Goal: Information Seeking & Learning: Check status

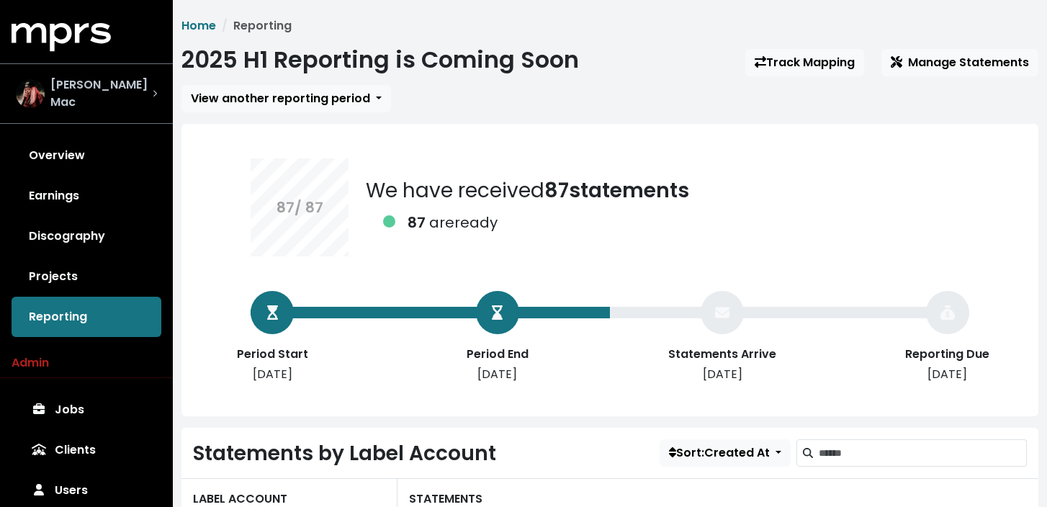
scroll to position [57, 0]
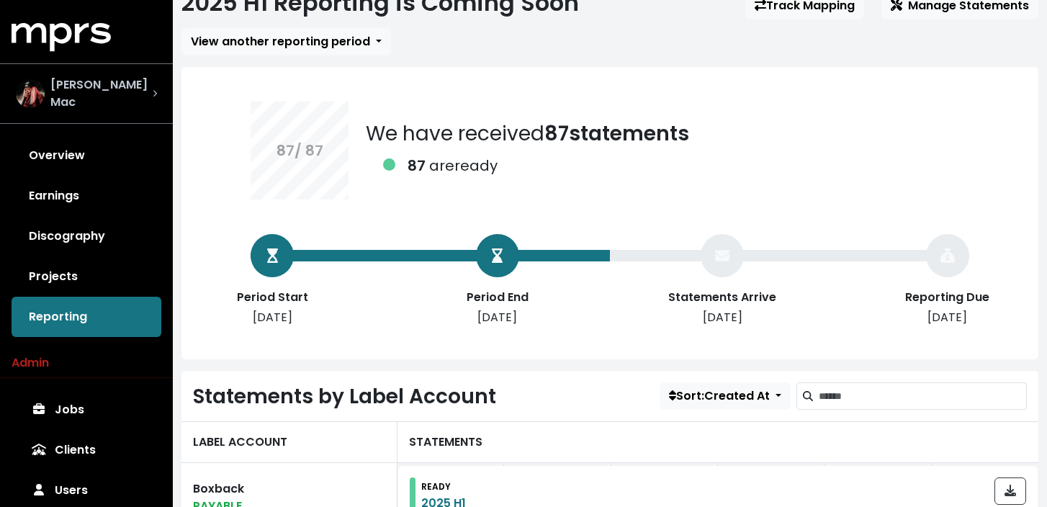
click at [111, 93] on span "[PERSON_NAME] Mac" at bounding box center [101, 93] width 102 height 35
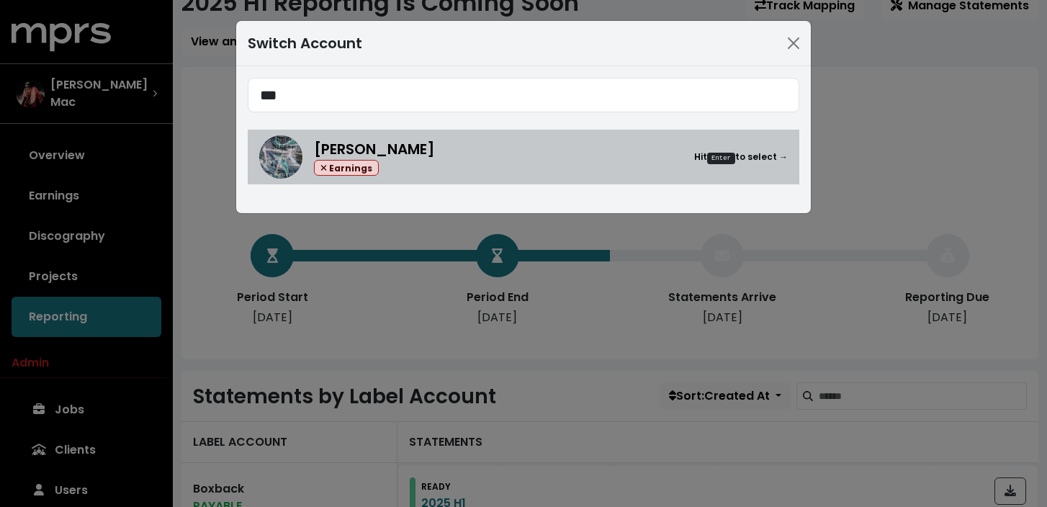
type input "***"
click at [405, 161] on div "Earnings" at bounding box center [374, 168] width 121 height 17
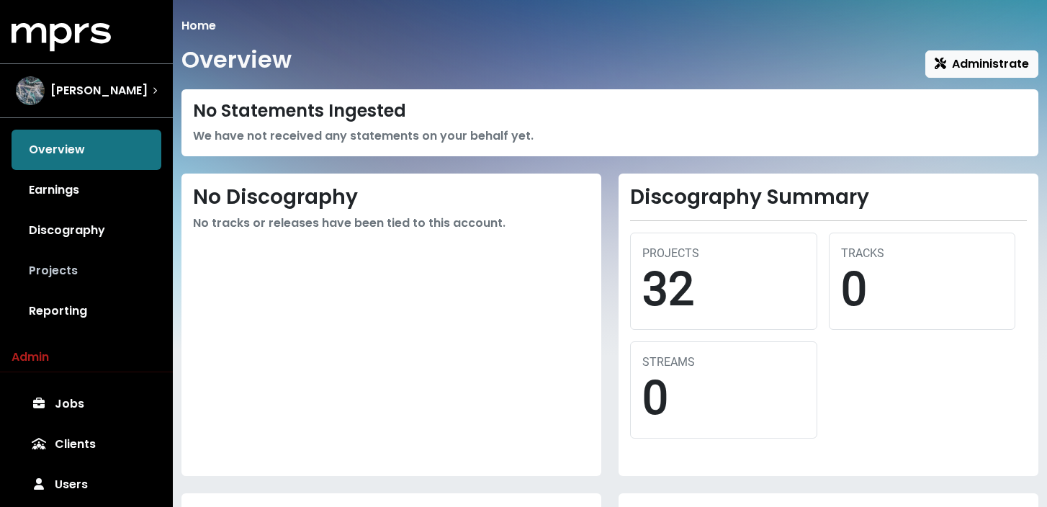
click at [74, 276] on link "Projects" at bounding box center [87, 271] width 150 height 40
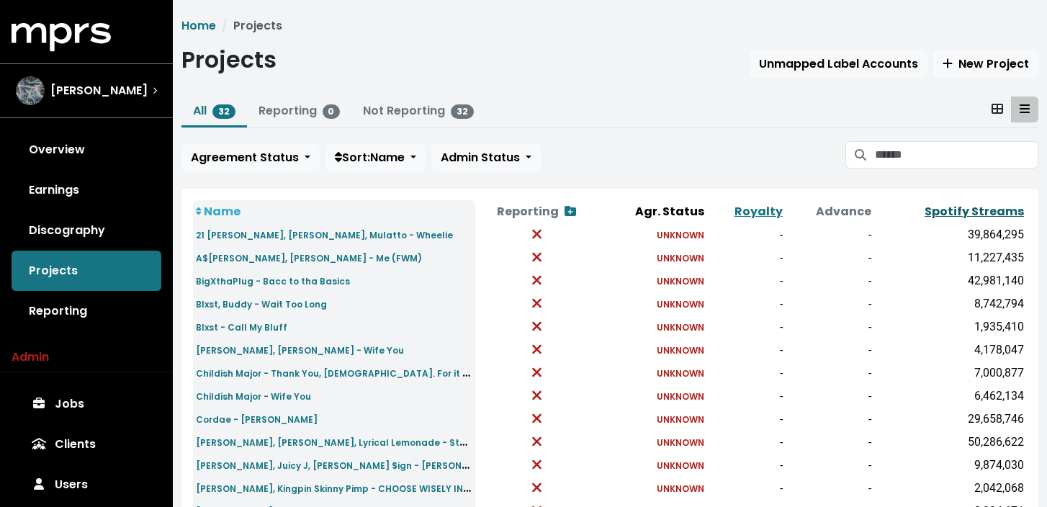
click at [1020, 212] on link "Spotify Streams" at bounding box center [973, 211] width 99 height 17
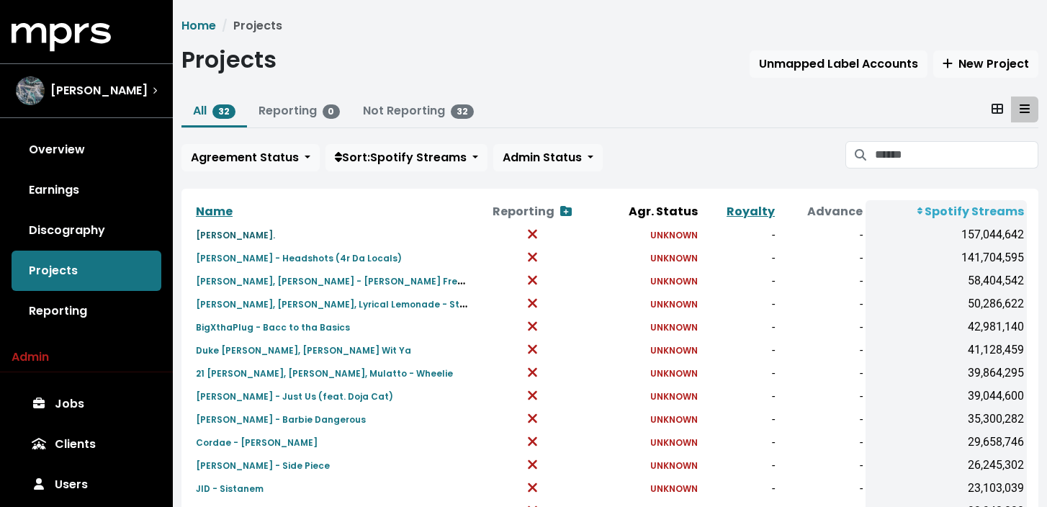
click at [275, 230] on small "[PERSON_NAME]." at bounding box center [235, 235] width 79 height 12
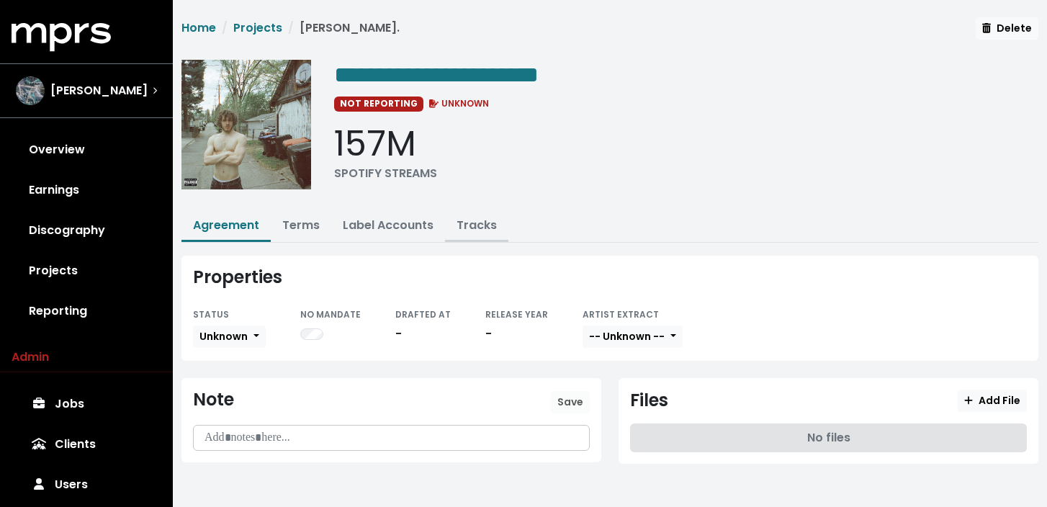
click at [492, 228] on link "Tracks" at bounding box center [476, 225] width 40 height 17
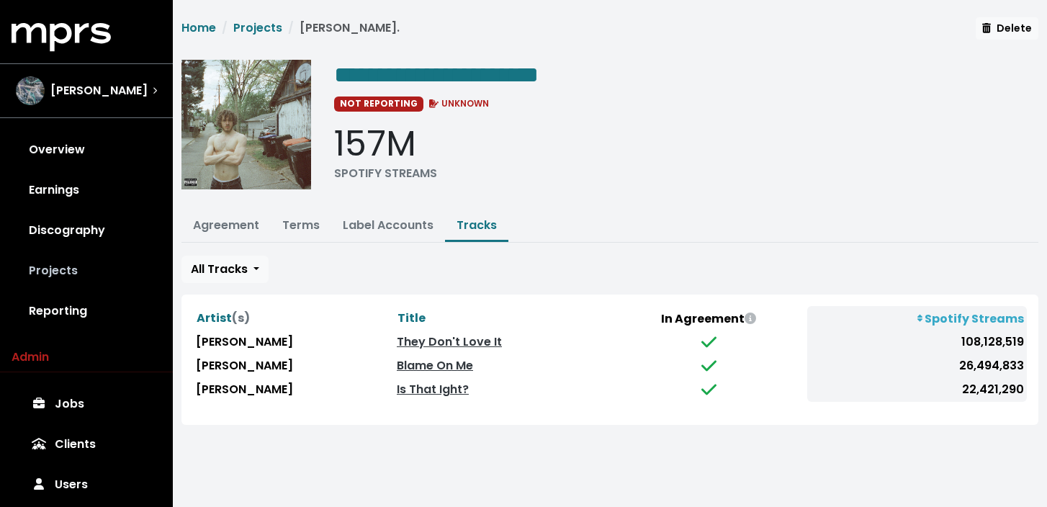
click at [67, 272] on link "Projects" at bounding box center [87, 271] width 150 height 40
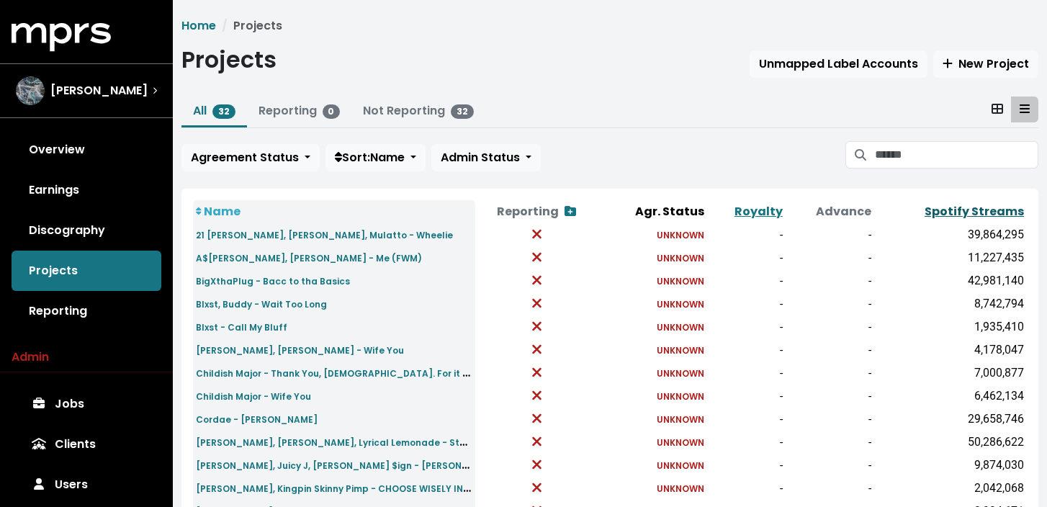
click at [966, 207] on link "Spotify Streams" at bounding box center [973, 211] width 99 height 17
